Goal: Information Seeking & Learning: Find specific fact

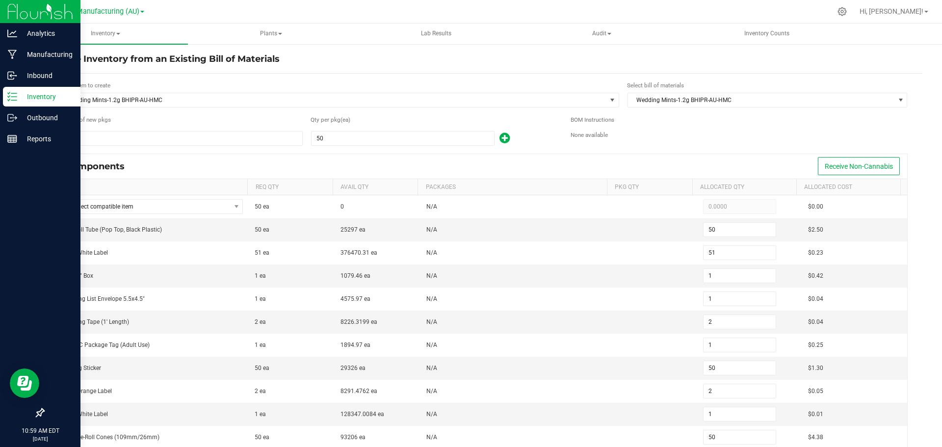
scroll to position [49, 0]
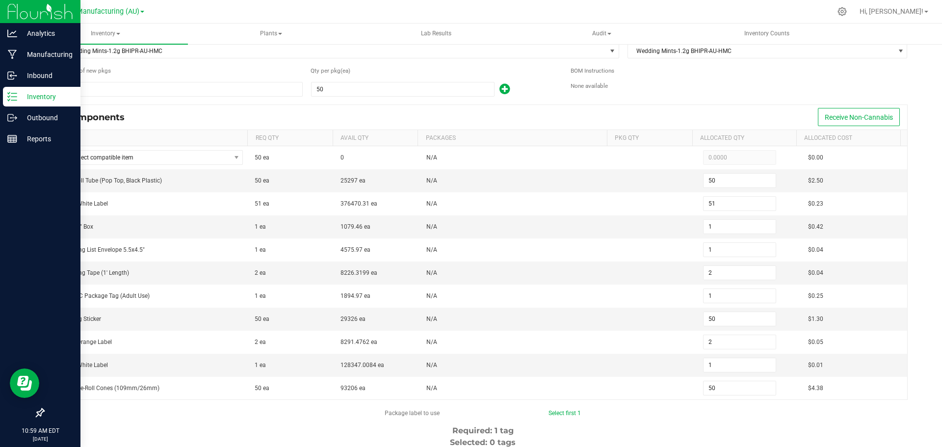
click at [13, 92] on icon at bounding box center [12, 97] width 10 height 10
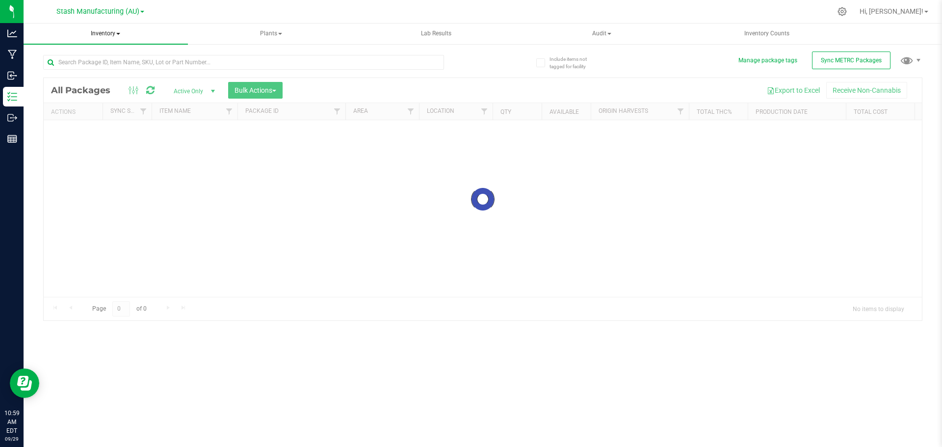
click at [106, 36] on span "Inventory" at bounding box center [106, 34] width 164 height 21
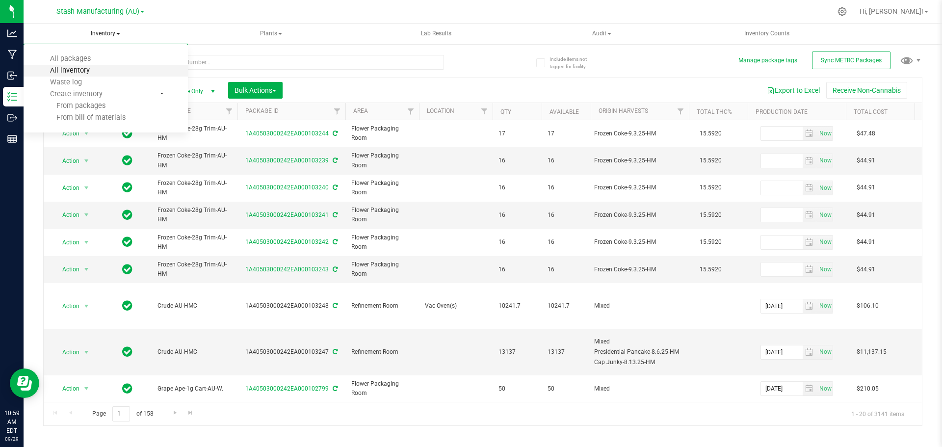
click at [80, 70] on span "All inventory" at bounding box center [70, 70] width 66 height 8
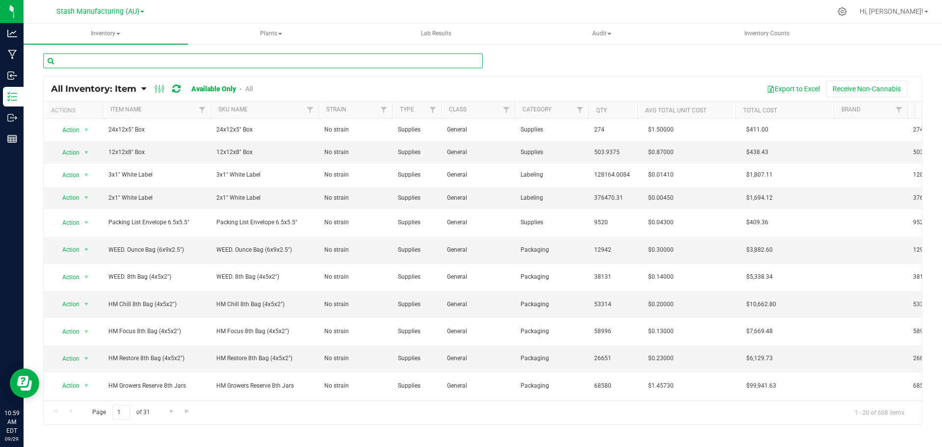
click at [137, 59] on input "text" at bounding box center [262, 60] width 439 height 15
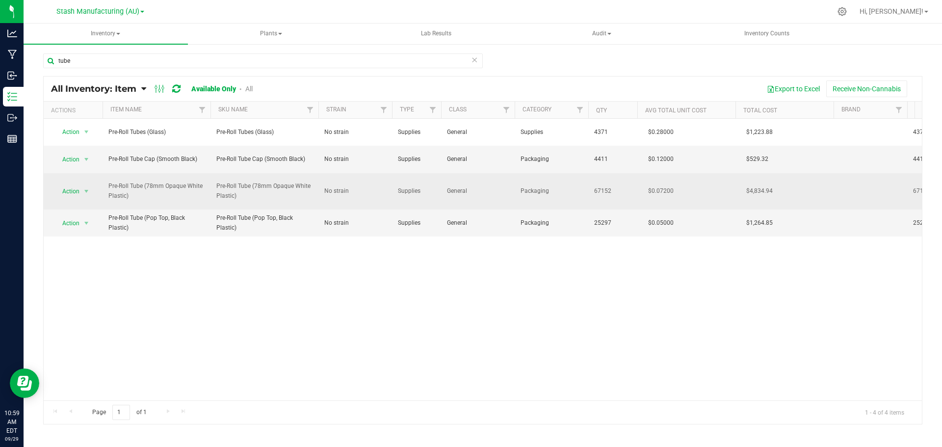
drag, startPoint x: 616, startPoint y: 194, endPoint x: 587, endPoint y: 190, distance: 29.6
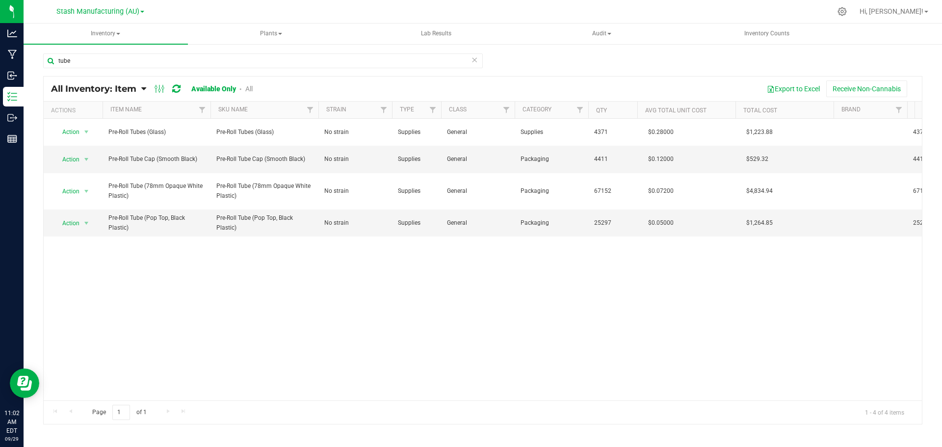
click at [500, 317] on div "Action Action Adjust qty Edit lots/costs Global inventory Locate inventory Prin…" at bounding box center [483, 259] width 878 height 281
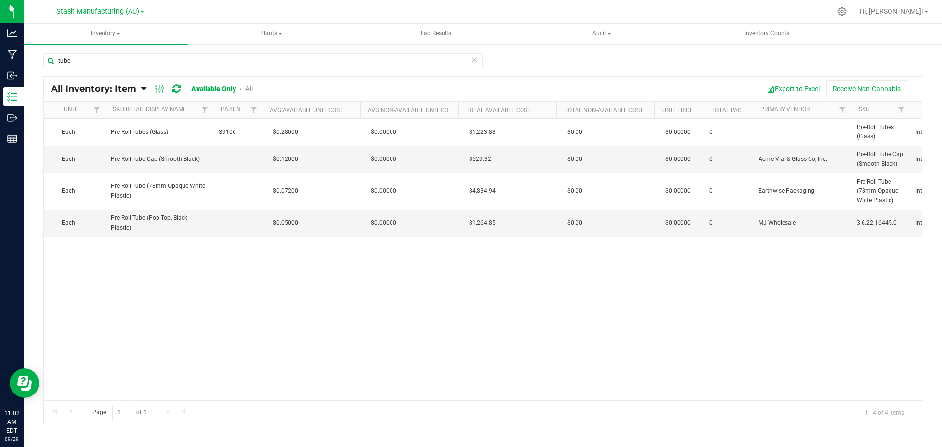
scroll to position [0, 1194]
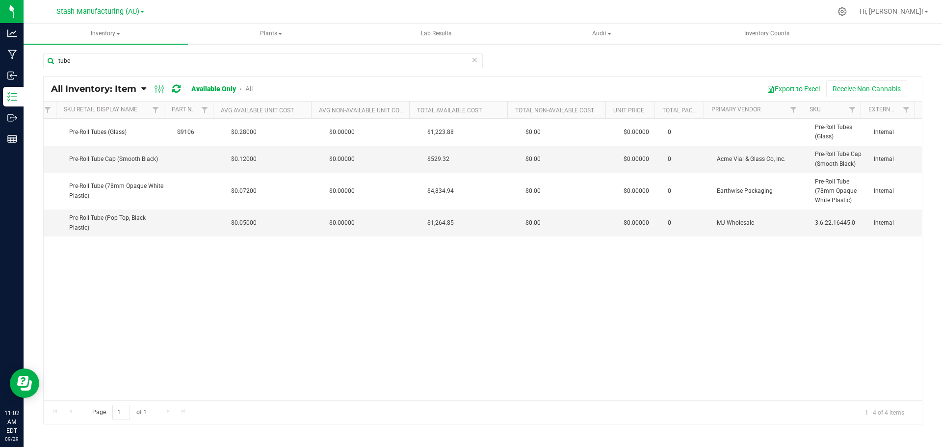
drag, startPoint x: 759, startPoint y: 309, endPoint x: 965, endPoint y: 244, distance: 215.4
click at [941, 244] on html "Analytics Manufacturing Inbound Inventory Outbound Reports 11:02 AM EDT [DATE] …" at bounding box center [471, 223] width 942 height 447
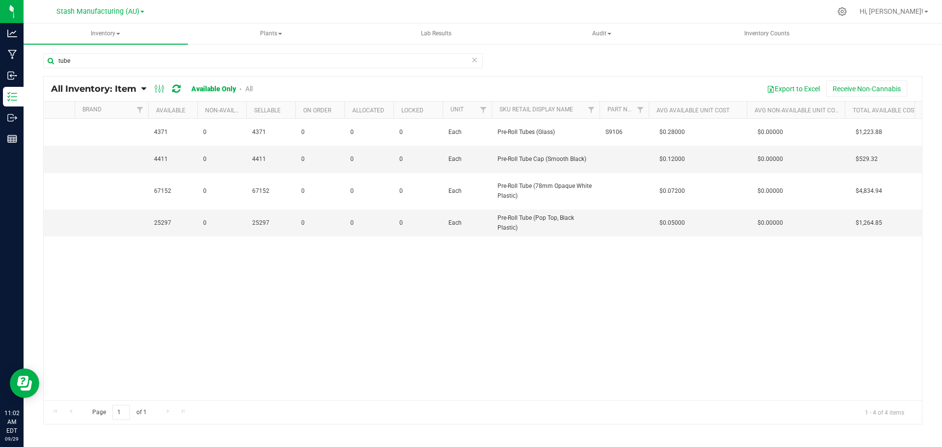
scroll to position [0, 0]
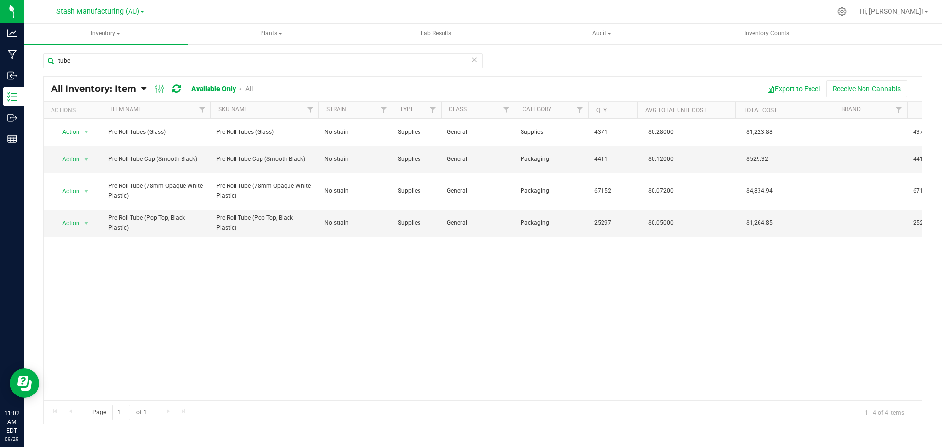
click at [211, 302] on div "Action Action Adjust qty Edit lots/costs Global inventory Locate inventory Prin…" at bounding box center [483, 259] width 878 height 281
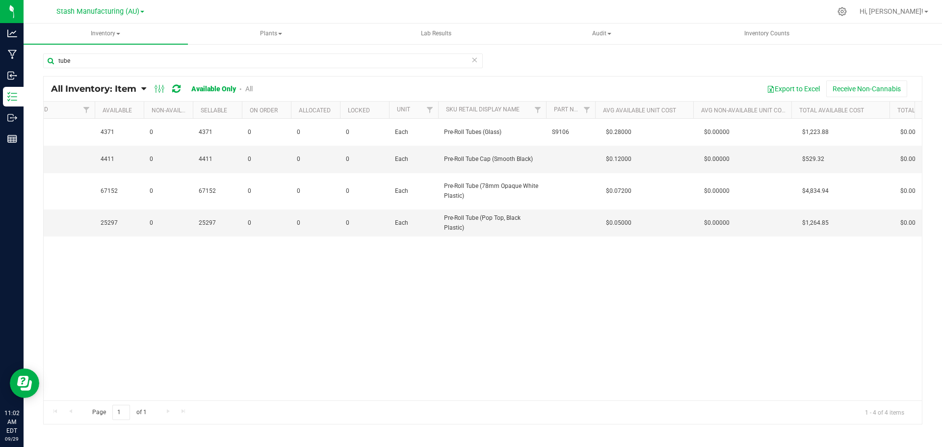
scroll to position [0, 1194]
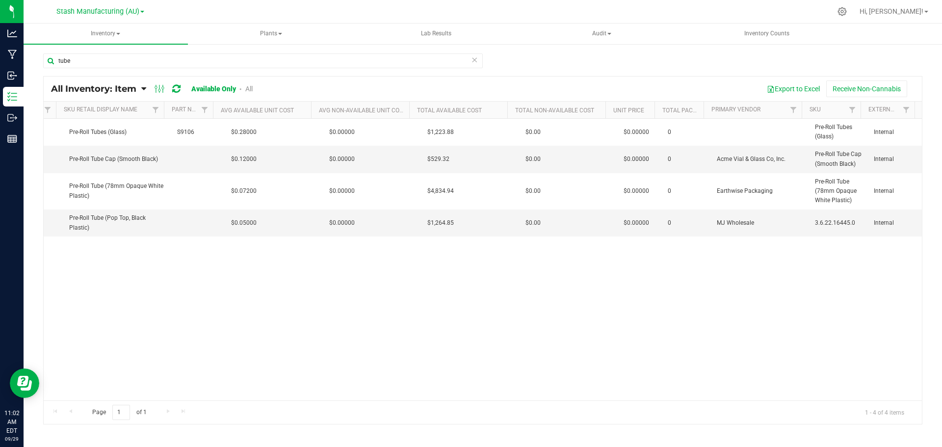
drag, startPoint x: 48, startPoint y: 126, endPoint x: 892, endPoint y: 259, distance: 854.9
click at [892, 259] on div "Action Action Adjust qty Edit lots/costs Global inventory Locate inventory Prin…" at bounding box center [483, 259] width 878 height 281
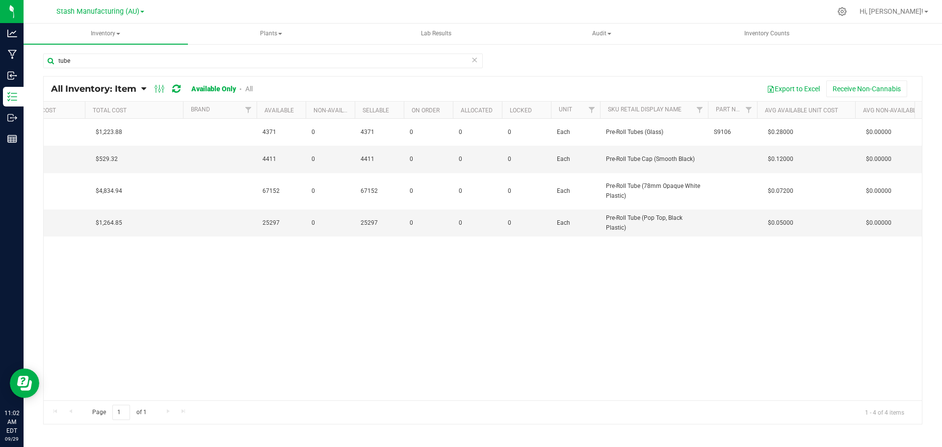
scroll to position [0, 0]
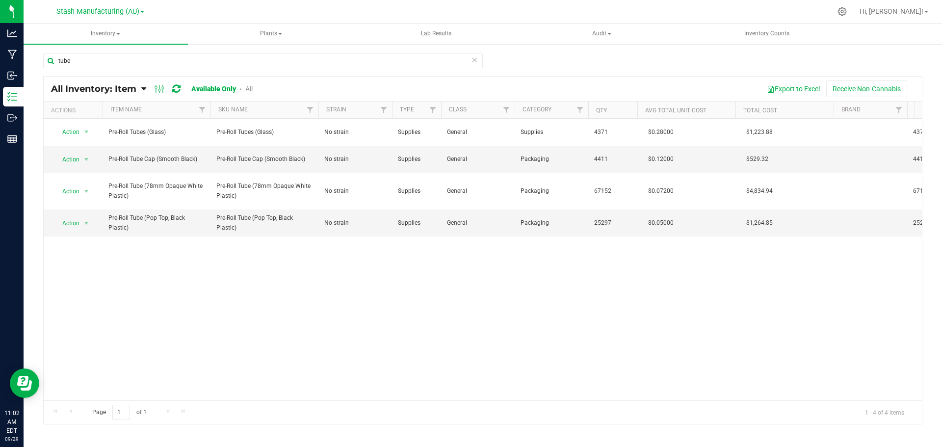
click at [350, 284] on div "Action Action Adjust qty Edit lots/costs Global inventory Locate inventory Prin…" at bounding box center [483, 259] width 878 height 281
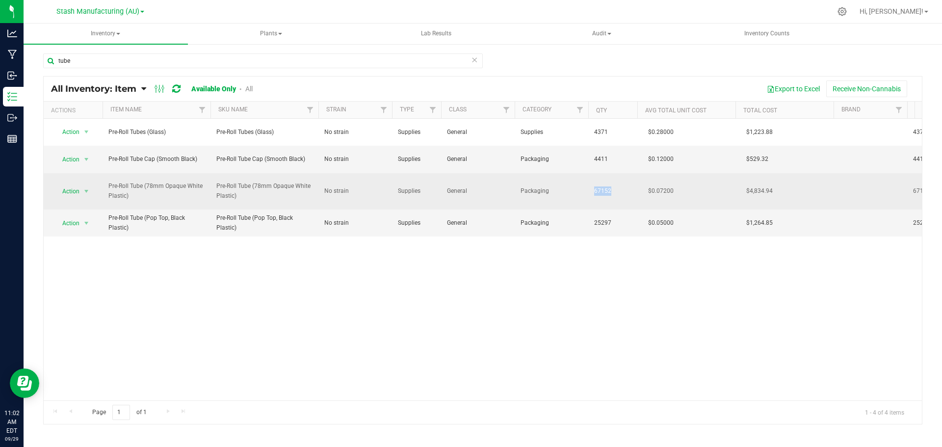
drag, startPoint x: 616, startPoint y: 190, endPoint x: 589, endPoint y: 192, distance: 27.0
click at [589, 192] on td "67152" at bounding box center [612, 191] width 49 height 37
drag, startPoint x: 589, startPoint y: 189, endPoint x: 624, endPoint y: 189, distance: 34.8
click at [624, 189] on td "67152" at bounding box center [612, 191] width 49 height 37
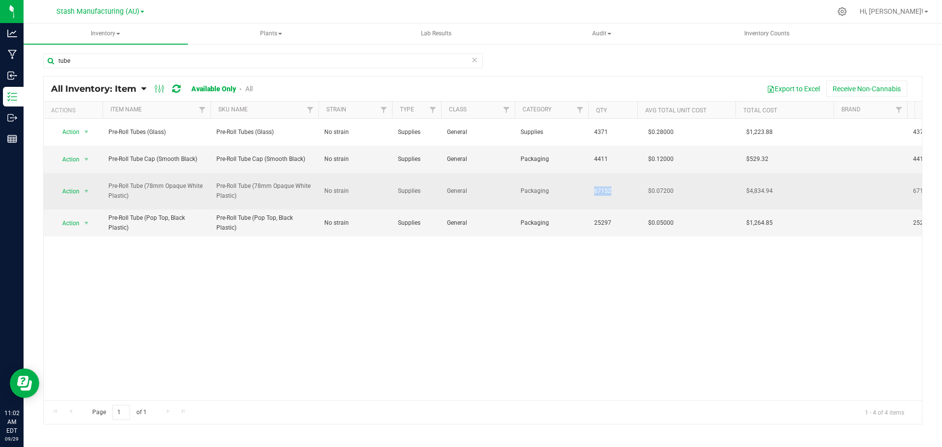
click at [624, 190] on span "67152" at bounding box center [612, 190] width 37 height 9
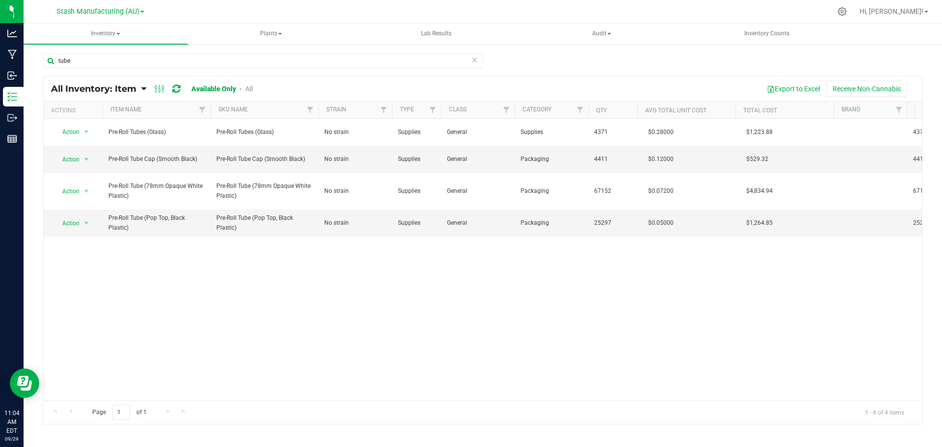
click at [359, 311] on div "Action Action Adjust qty Edit lots/costs Global inventory Locate inventory Prin…" at bounding box center [483, 259] width 878 height 281
click at [121, 62] on input "tube" at bounding box center [262, 60] width 439 height 15
type input "0"
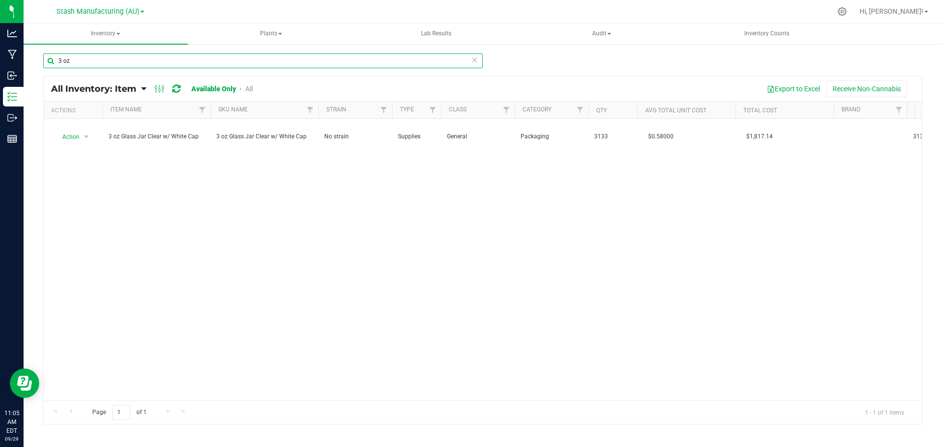
type input "3 oz"
click at [563, 255] on div "Action Action Adjust qty Edit lots/costs Global inventory Locate inventory Prin…" at bounding box center [483, 259] width 878 height 281
click at [477, 234] on div "Action Action Adjust qty Edit lots/costs Global inventory Locate inventory Prin…" at bounding box center [483, 259] width 878 height 281
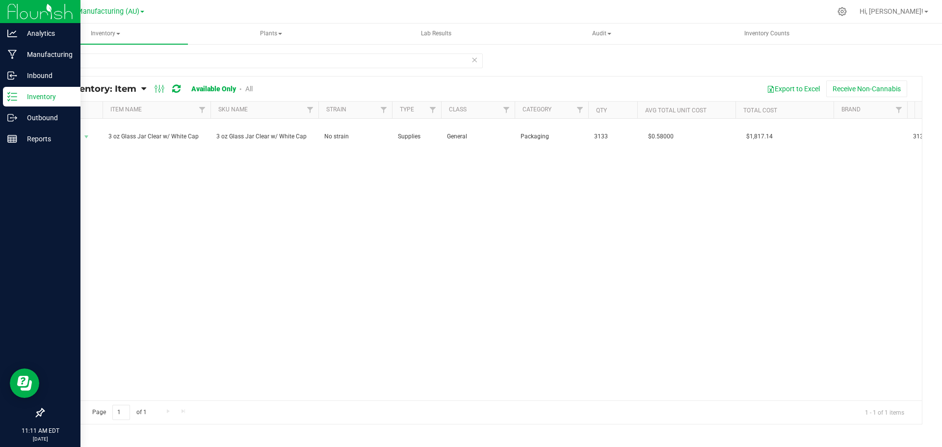
click at [16, 93] on line at bounding box center [13, 93] width 5 height 0
